Goal: Find specific page/section: Find specific page/section

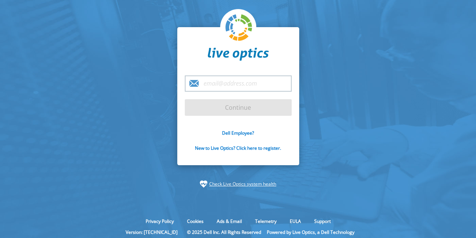
click at [235, 76] on input "email" at bounding box center [238, 83] width 107 height 16
type input "[PERSON_NAME][EMAIL_ADDRESS][DOMAIN_NAME]"
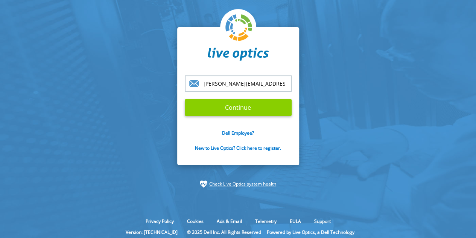
click at [233, 108] on input "Continue" at bounding box center [238, 107] width 107 height 17
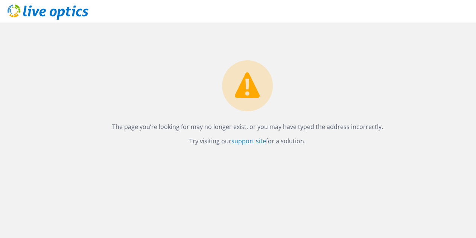
click at [240, 140] on link "support site" at bounding box center [249, 141] width 35 height 8
click at [71, 13] on icon at bounding box center [48, 12] width 81 height 15
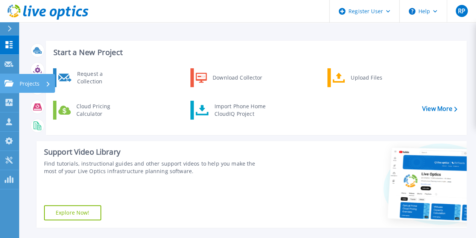
click at [6, 84] on icon at bounding box center [9, 83] width 9 height 6
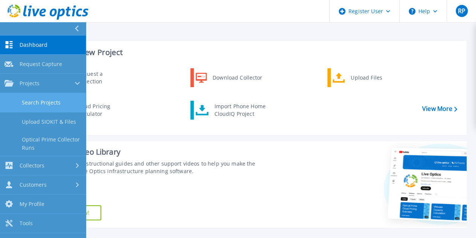
click at [63, 105] on link "Search Projects" at bounding box center [43, 102] width 86 height 19
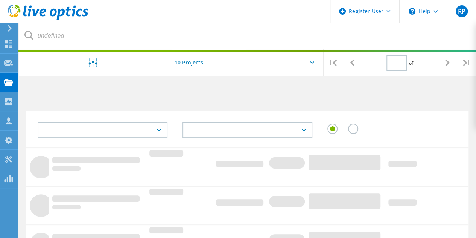
type input "1"
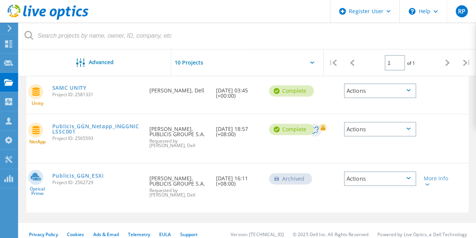
scroll to position [136, 0]
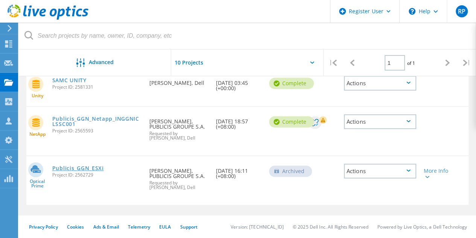
click at [79, 166] on link "Publicis_GGN_ESXi" at bounding box center [78, 167] width 52 height 5
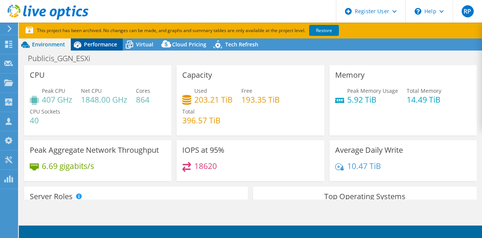
click at [117, 48] on div "Performance" at bounding box center [97, 44] width 52 height 12
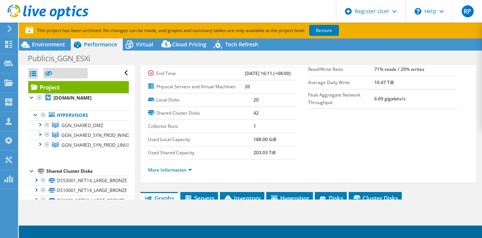
scroll to position [75, 0]
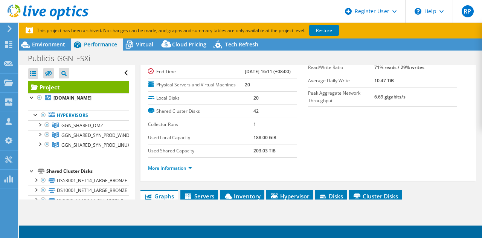
select select "[GEOGRAPHIC_DATA]"
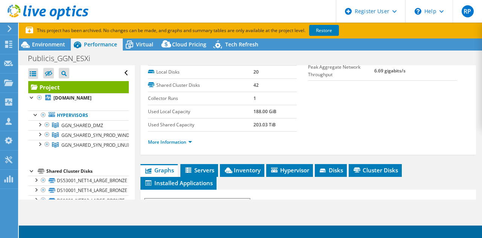
select select "[GEOGRAPHIC_DATA]"
select select "INR"
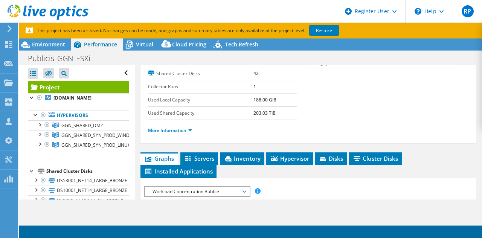
scroll to position [0, 0]
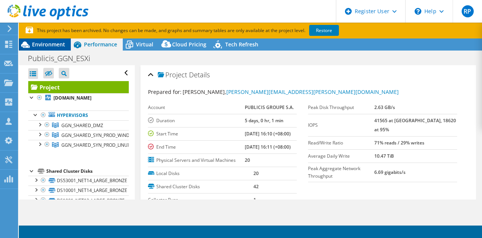
click at [32, 46] on span "Environment" at bounding box center [48, 44] width 33 height 7
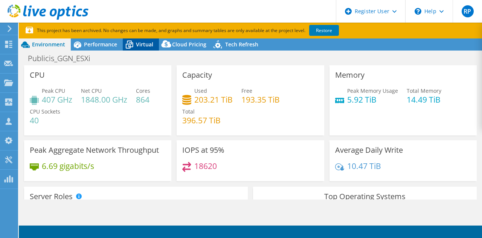
click at [135, 45] on icon at bounding box center [129, 44] width 13 height 13
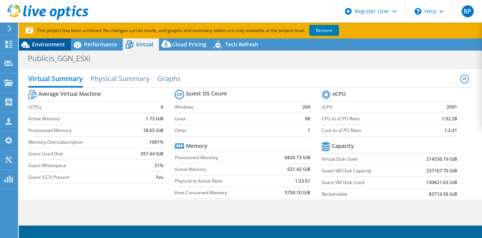
click at [40, 49] on div "Environment" at bounding box center [45, 44] width 52 height 12
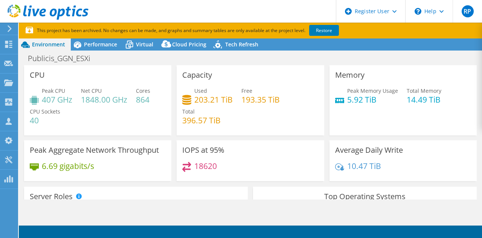
drag, startPoint x: 146, startPoint y: 42, endPoint x: 206, endPoint y: 65, distance: 64.3
click at [146, 42] on span "Virtual" at bounding box center [144, 44] width 17 height 7
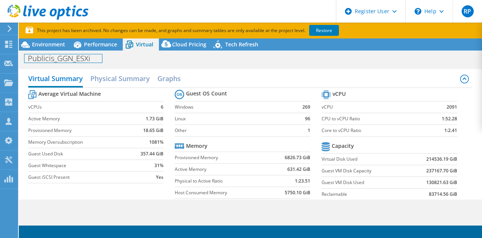
click at [40, 55] on h1 "Publicis_GGN_ESXi" at bounding box center [63, 58] width 78 height 8
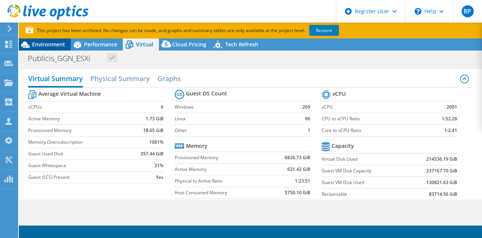
click at [40, 44] on span "Environment" at bounding box center [48, 44] width 33 height 7
